Goal: Download file/media

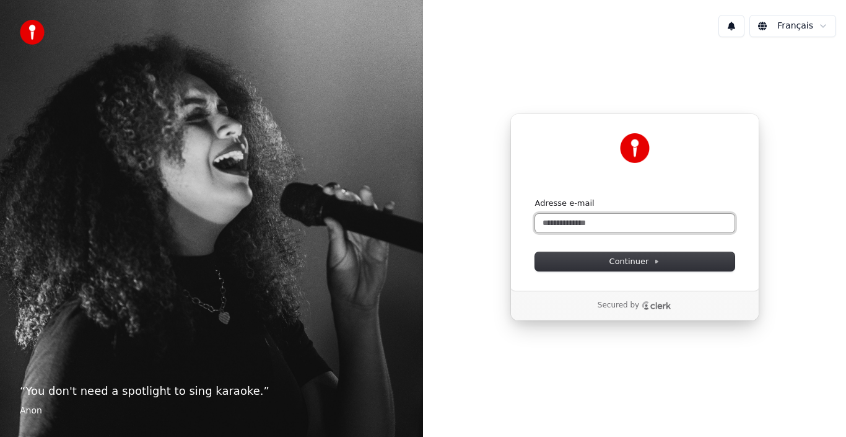
click at [549, 219] on input "Adresse e-mail" at bounding box center [634, 223] width 199 height 19
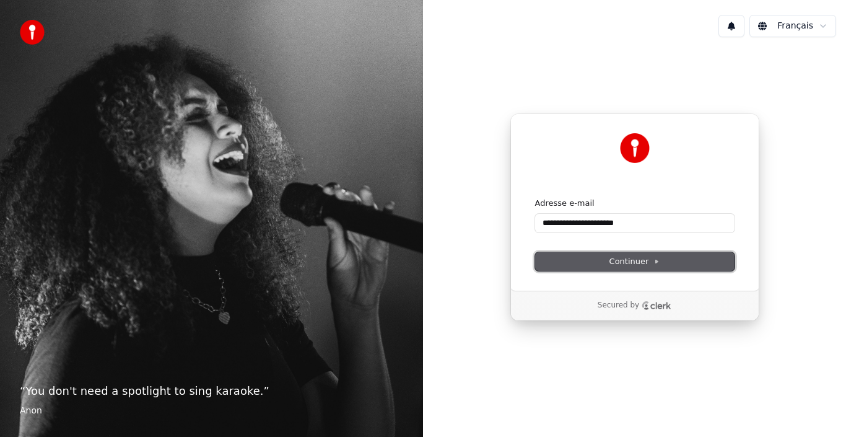
click at [642, 261] on span "Continuer" at bounding box center [634, 261] width 51 height 11
type input "**********"
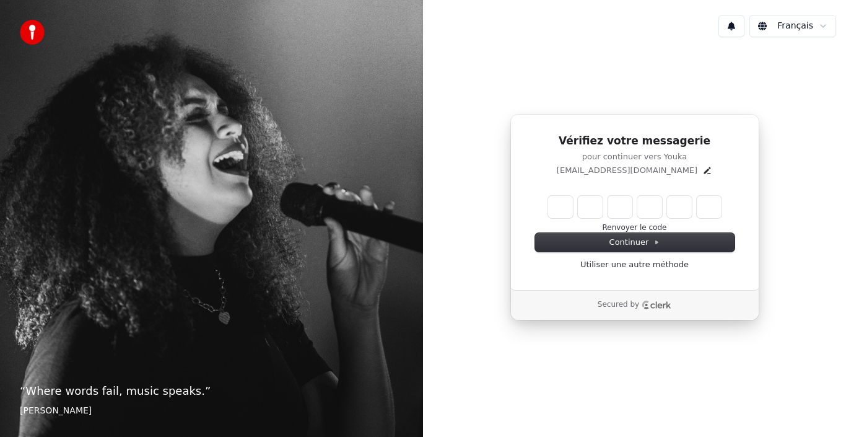
click at [565, 211] on input "Enter verification code" at bounding box center [634, 207] width 173 height 22
type input "******"
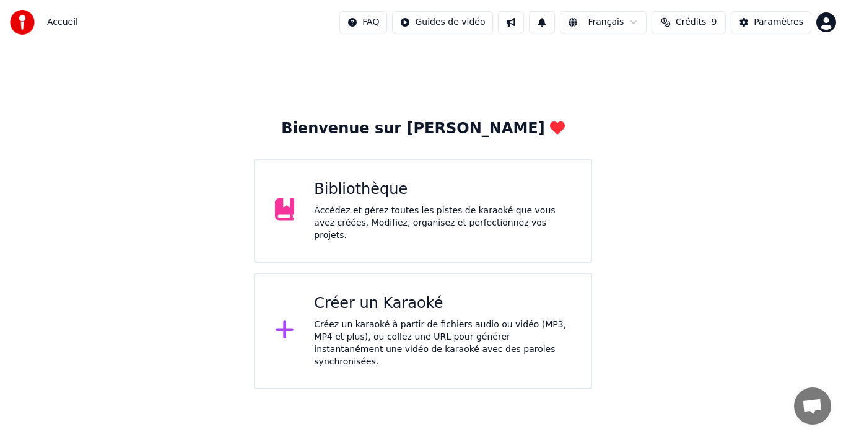
click at [828, 21] on html "Accueil FAQ Guides de vidéo Français Crédits 9 Paramètres Bienvenue sur Youka B…" at bounding box center [423, 194] width 846 height 389
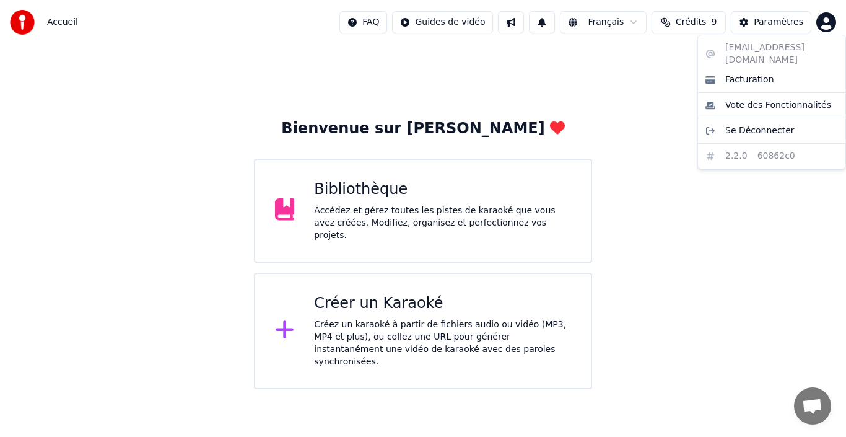
click at [779, 191] on html "Accueil FAQ Guides de vidéo Français Crédits 9 Paramètres Bienvenue sur Youka B…" at bounding box center [423, 194] width 846 height 389
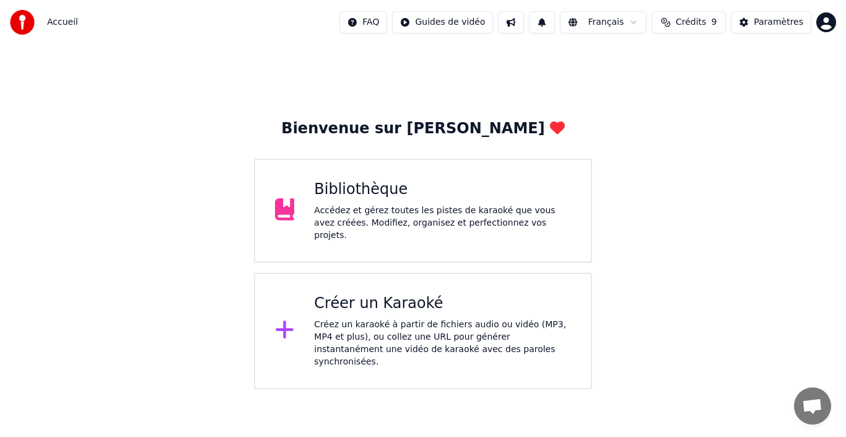
click at [350, 194] on div "Bibliothèque" at bounding box center [442, 190] width 257 height 20
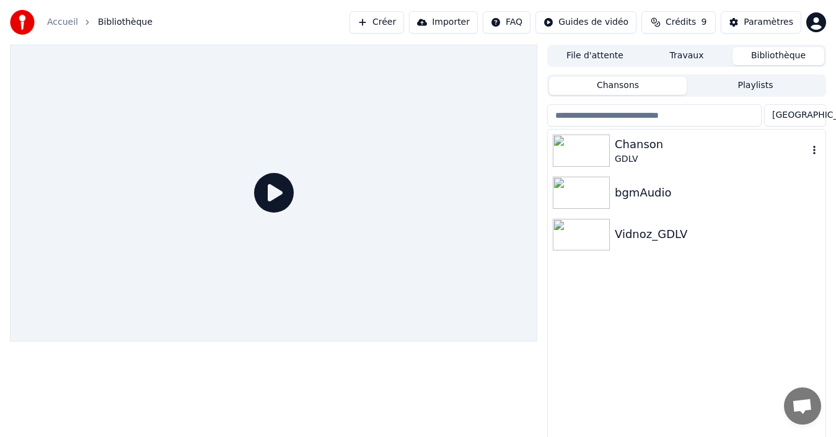
click at [568, 151] on img at bounding box center [580, 150] width 57 height 32
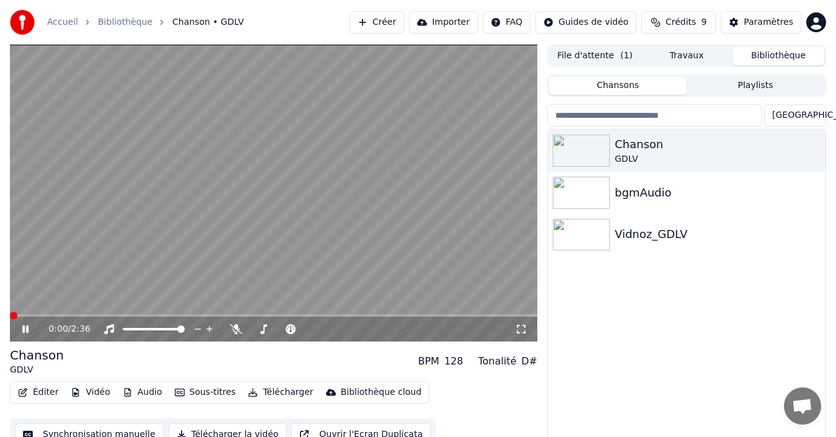
click at [10, 312] on span at bounding box center [13, 315] width 7 height 7
click at [622, 352] on div "Chanson GDLV bgmAudio Vidnoz_GDLV" at bounding box center [686, 292] width 277 height 326
click at [22, 331] on icon at bounding box center [34, 329] width 28 height 10
click at [813, 151] on icon "button" at bounding box center [814, 150] width 12 height 10
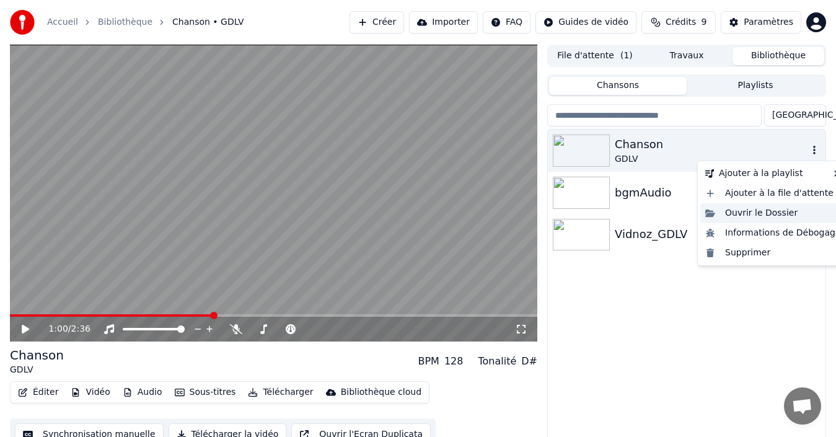
click at [752, 214] on div "Ouvrir le Dossier" at bounding box center [773, 213] width 146 height 20
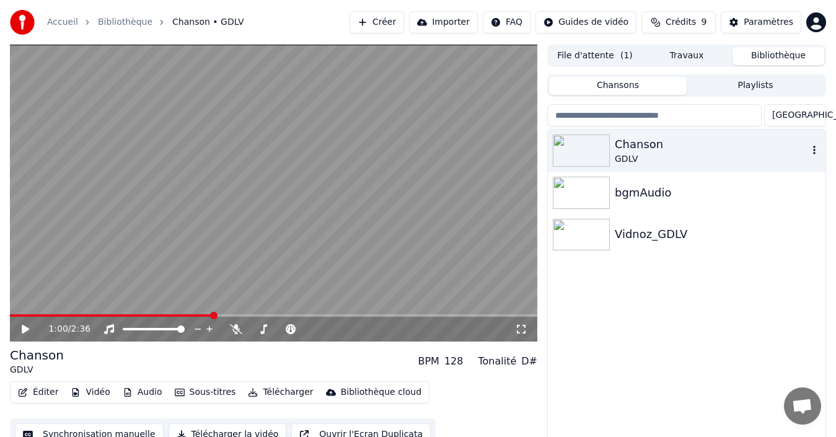
drag, startPoint x: 582, startPoint y: 151, endPoint x: 578, endPoint y: 155, distance: 6.6
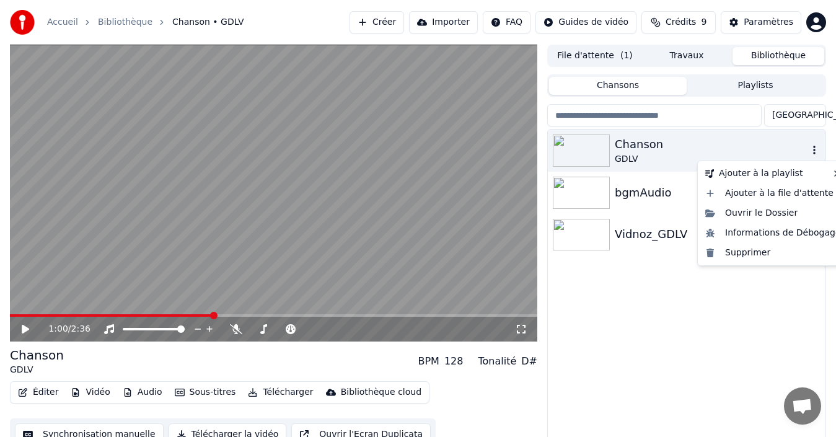
click at [815, 154] on icon "button" at bounding box center [814, 150] width 12 height 10
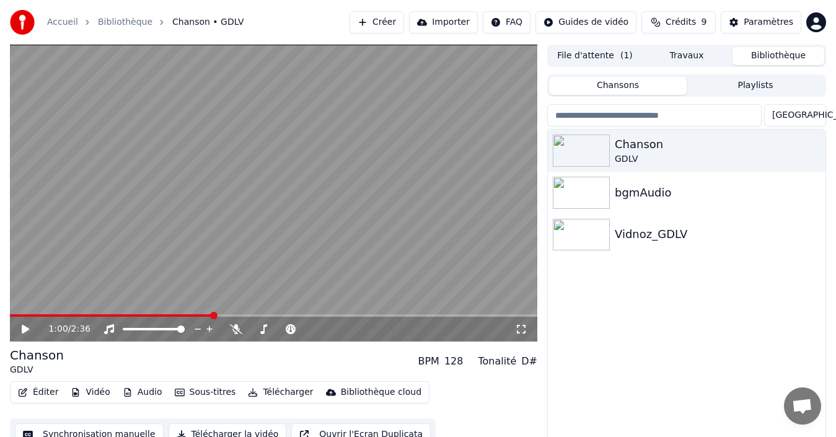
click at [646, 331] on div "Chanson GDLV bgmAudio Vidnoz_GDLV" at bounding box center [686, 292] width 277 height 326
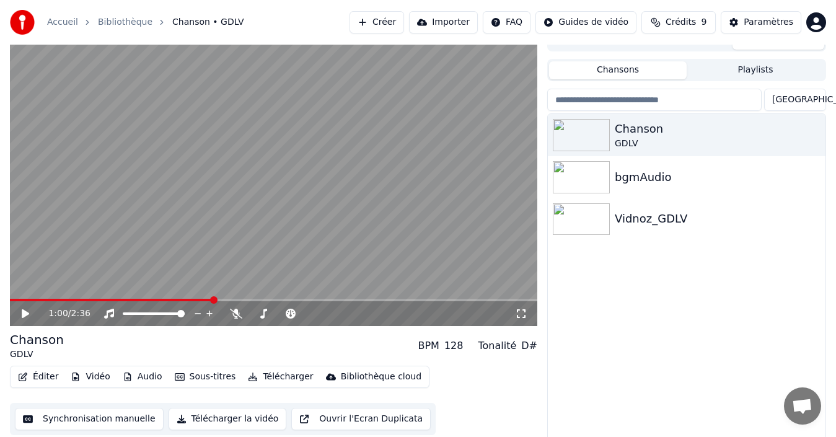
scroll to position [20, 0]
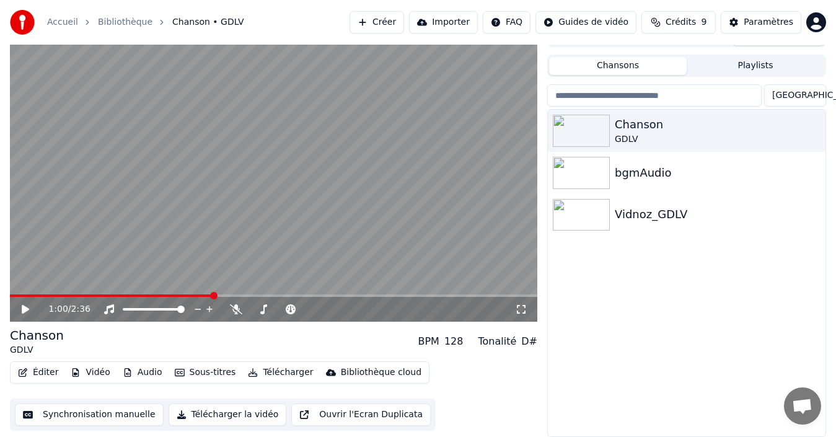
click at [42, 374] on button "Éditer" at bounding box center [38, 372] width 50 height 17
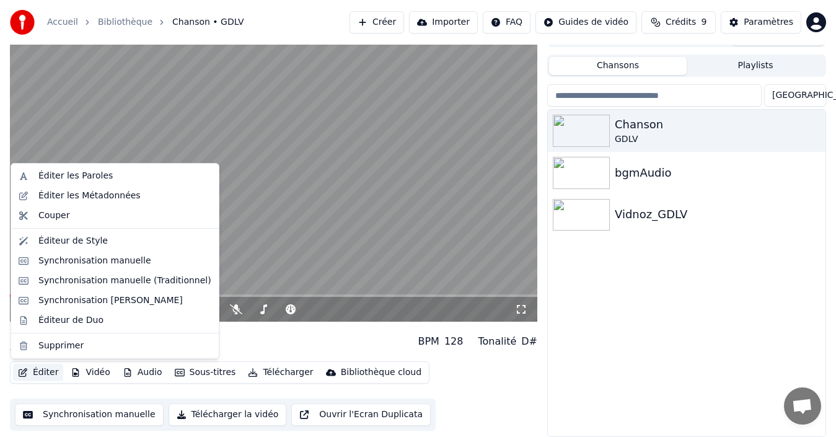
click at [636, 297] on div "Chanson GDLV bgmAudio Vidnoz_GDLV" at bounding box center [686, 273] width 277 height 326
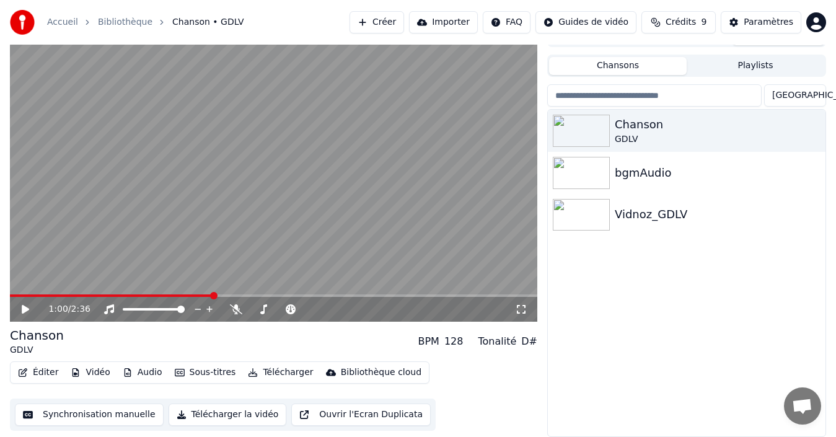
click at [269, 371] on button "Télécharger" at bounding box center [280, 372] width 75 height 17
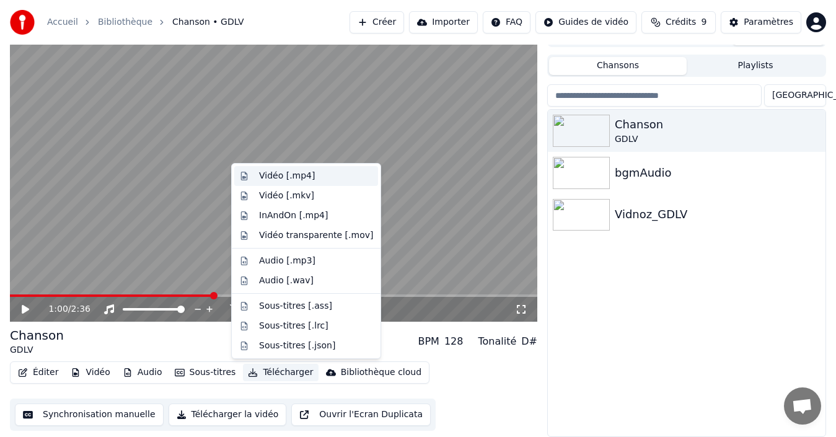
click at [269, 178] on div "Vidéo [.mp4]" at bounding box center [287, 176] width 56 height 12
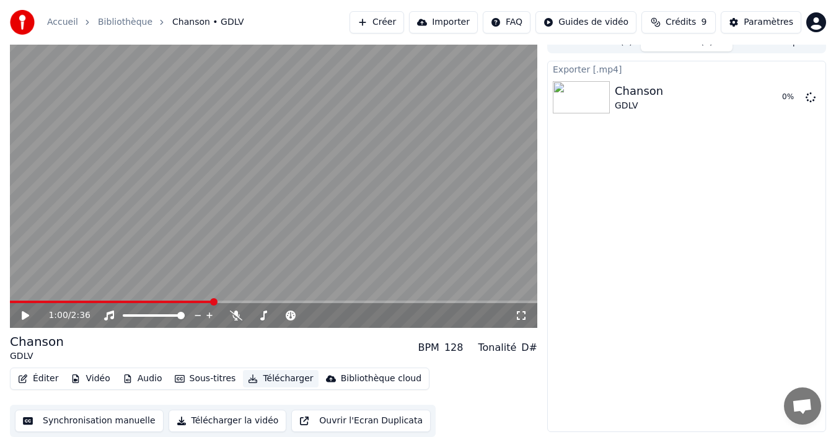
scroll to position [14, 0]
click at [810, 99] on icon at bounding box center [810, 97] width 10 height 10
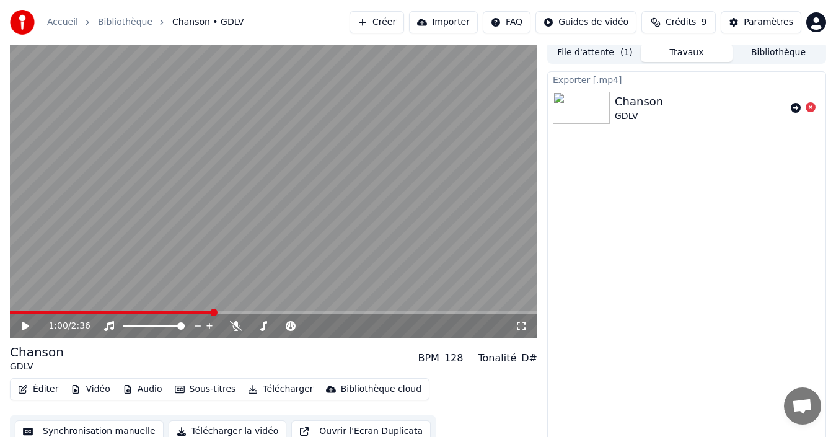
scroll to position [0, 0]
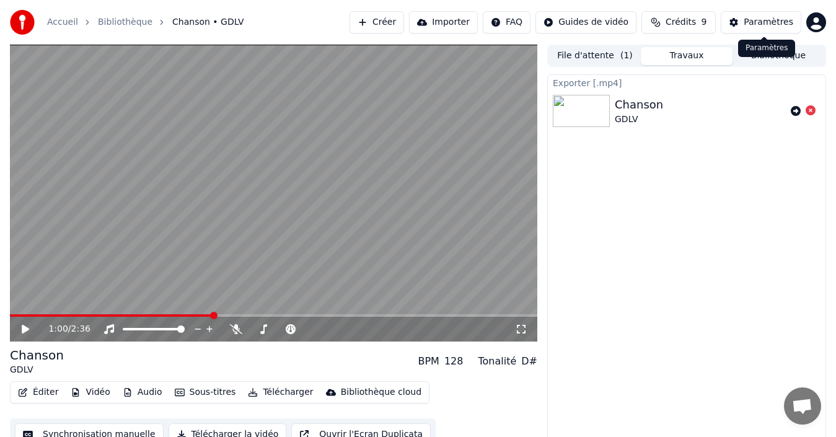
click at [764, 59] on button "Bibliothèque" at bounding box center [778, 56] width 92 height 18
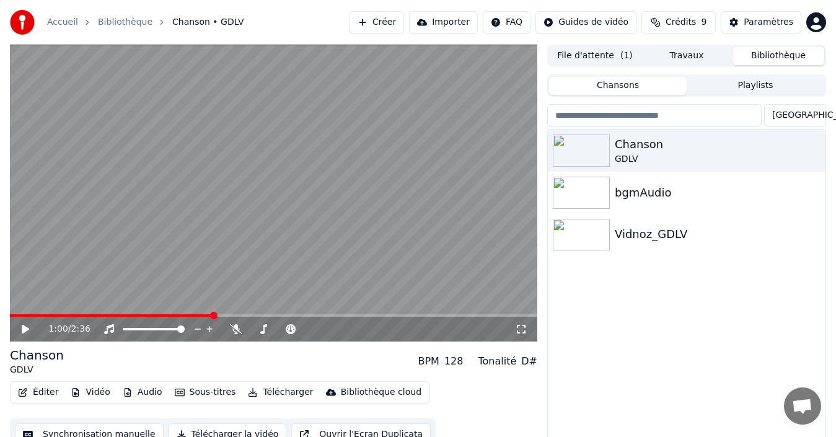
click at [598, 55] on button "File d'attente ( 1 )" at bounding box center [595, 56] width 92 height 18
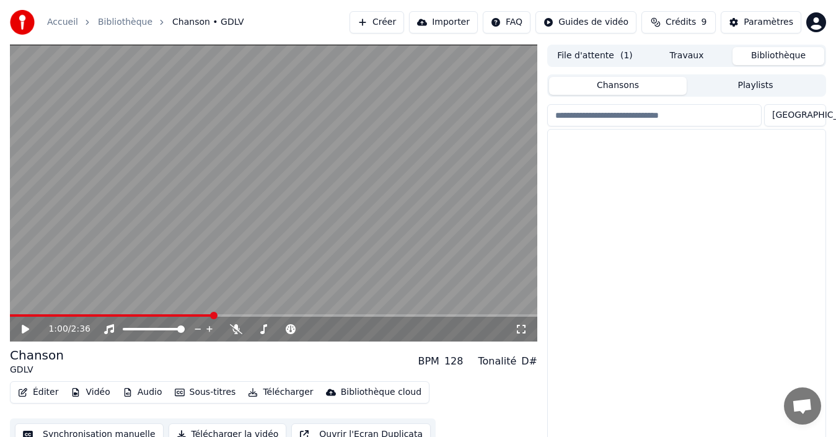
click at [784, 53] on button "Bibliothèque" at bounding box center [778, 56] width 92 height 18
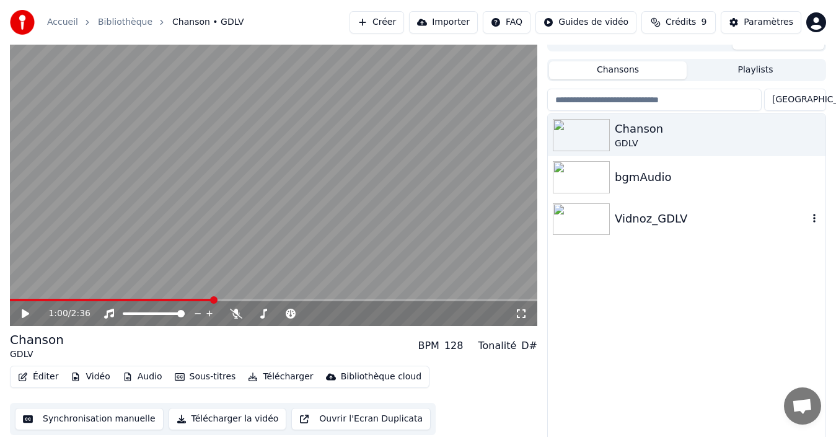
scroll to position [20, 0]
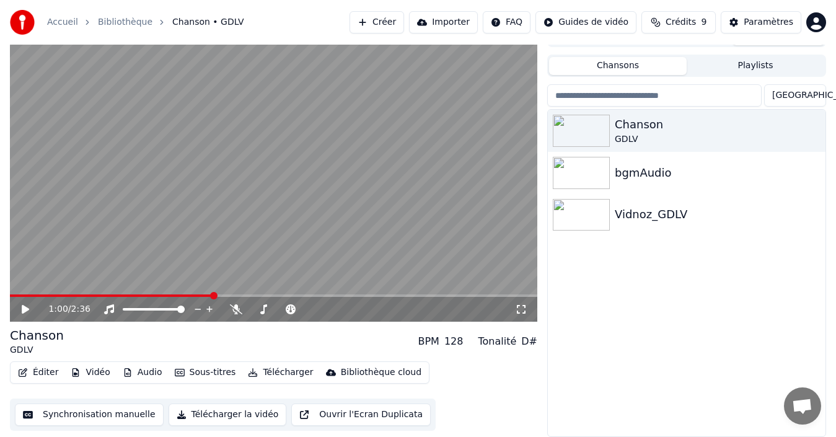
click at [212, 414] on button "Télécharger la vidéo" at bounding box center [227, 414] width 118 height 22
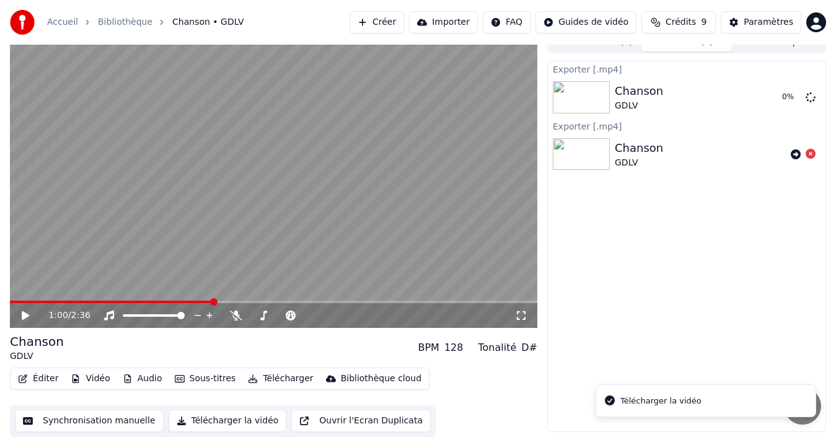
scroll to position [14, 0]
click at [811, 98] on icon at bounding box center [810, 97] width 10 height 10
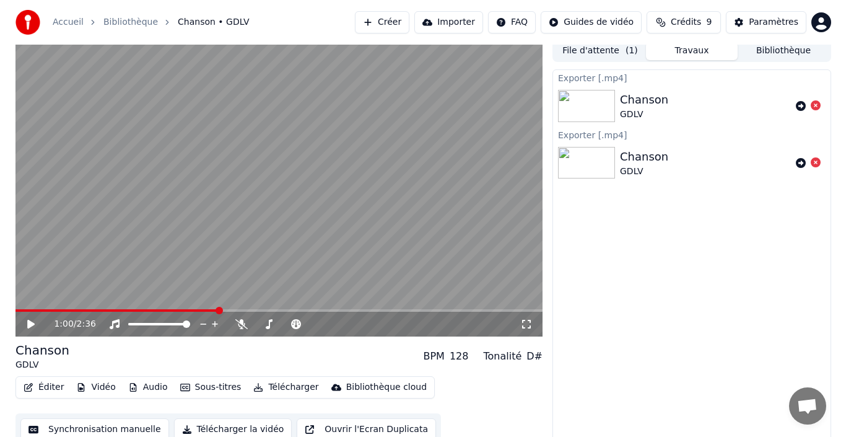
scroll to position [0, 0]
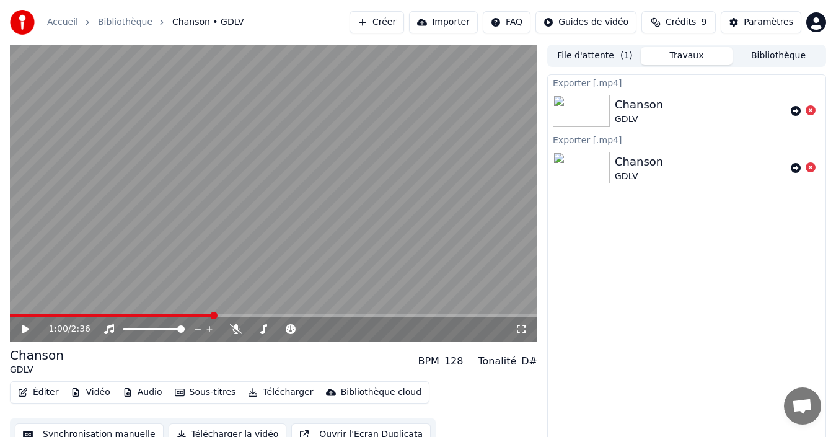
click at [608, 19] on html "Accueil Bibliothèque Chanson • GDLV Créer Importer FAQ Guides de vidéo Crédits …" at bounding box center [418, 218] width 836 height 437
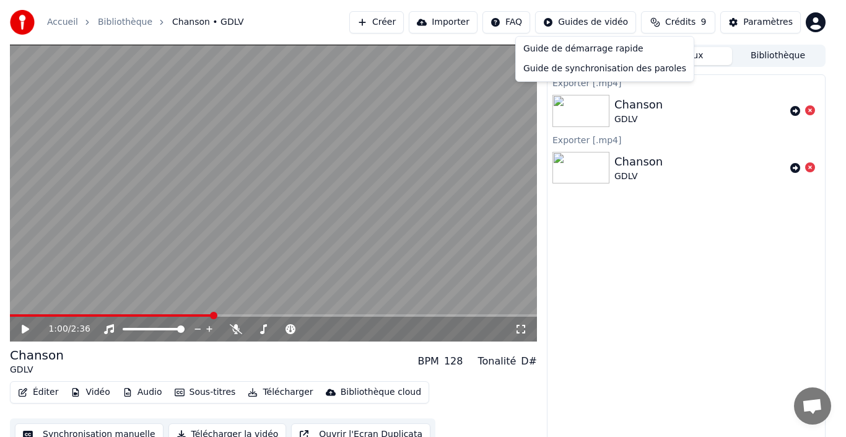
click at [634, 258] on html "Accueil Bibliothèque Chanson • GDLV Créer Importer FAQ Guides de vidéo Crédits …" at bounding box center [423, 218] width 846 height 437
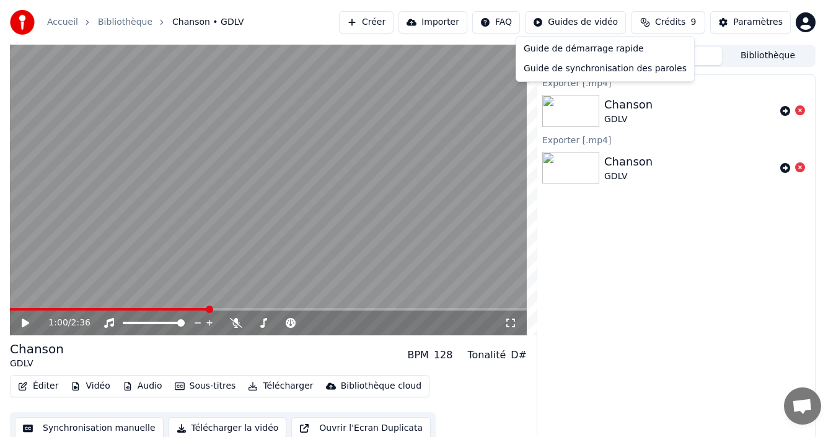
click at [611, 33] on html "Accueil Bibliothèque Chanson • GDLV Créer Importer FAQ Guides de vidéo Crédits …" at bounding box center [418, 218] width 836 height 437
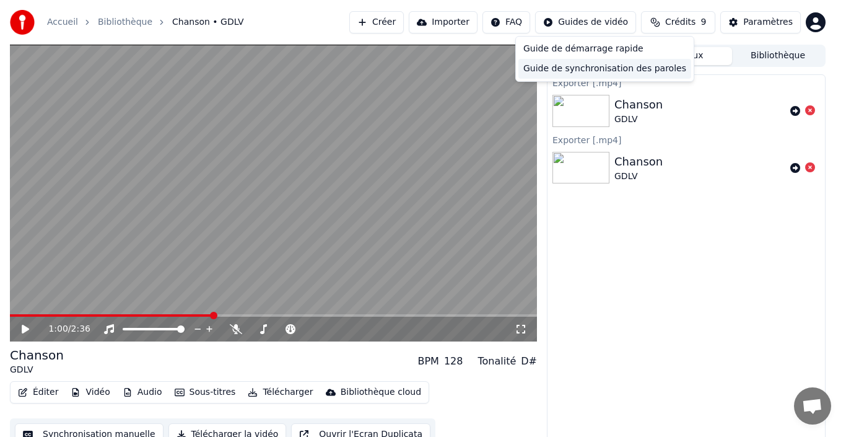
click at [603, 67] on div "Guide de synchronisation des paroles" at bounding box center [604, 69] width 173 height 20
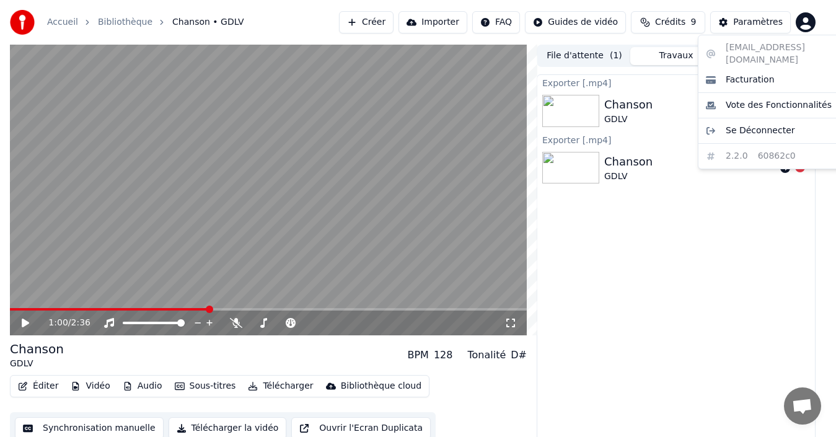
click at [818, 23] on html "Accueil Bibliothèque Chanson • GDLV Créer Importer FAQ Guides de vidéo Crédits …" at bounding box center [418, 218] width 836 height 437
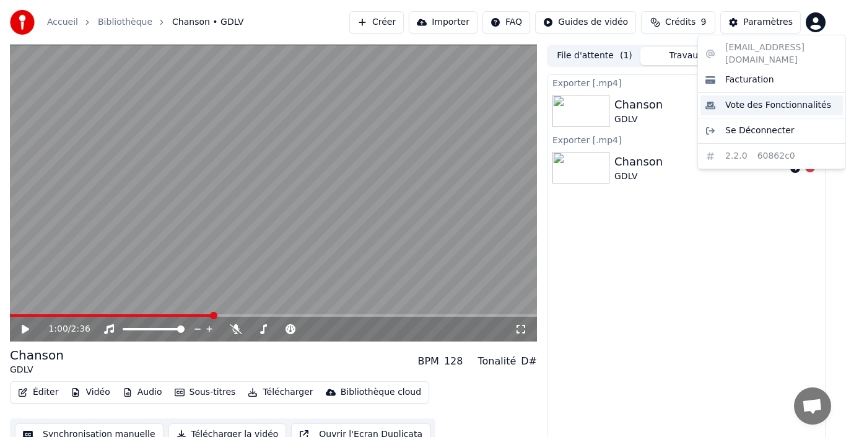
click at [762, 99] on span "Vote des Fonctionnalités" at bounding box center [778, 105] width 106 height 12
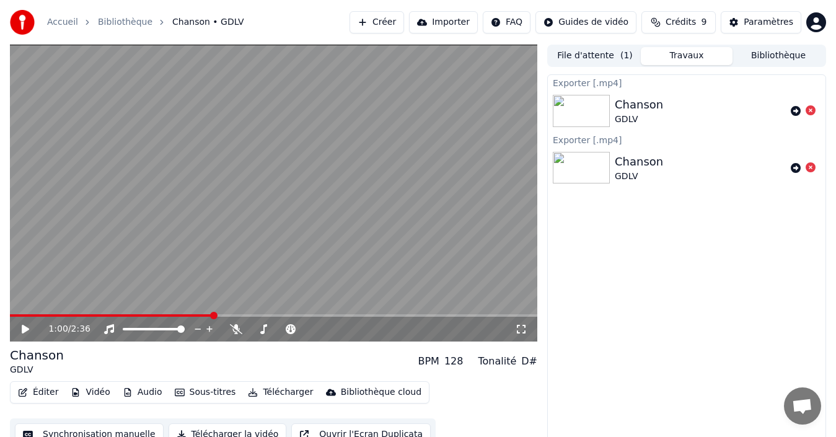
click at [818, 23] on html "Accueil Bibliothèque Chanson • GDLV Créer Importer FAQ Guides de vidéo Crédits …" at bounding box center [418, 218] width 836 height 437
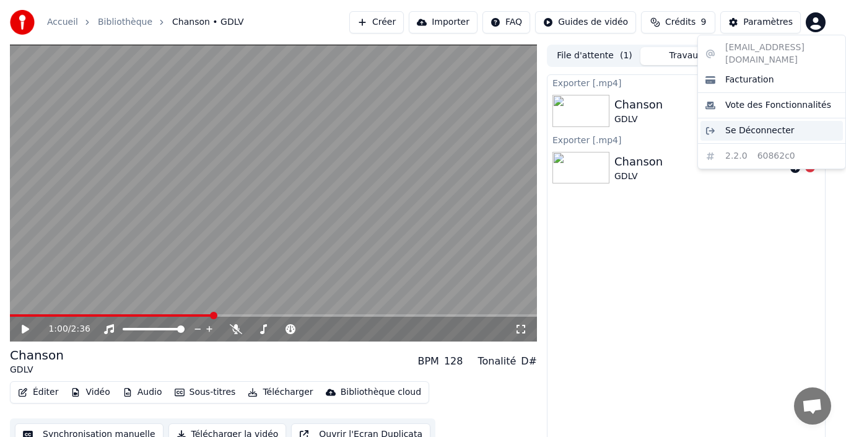
drag, startPoint x: 771, startPoint y: 122, endPoint x: 741, endPoint y: 123, distance: 29.7
click at [771, 124] on span "Se Déconnecter" at bounding box center [759, 130] width 69 height 12
